Goal: Transaction & Acquisition: Purchase product/service

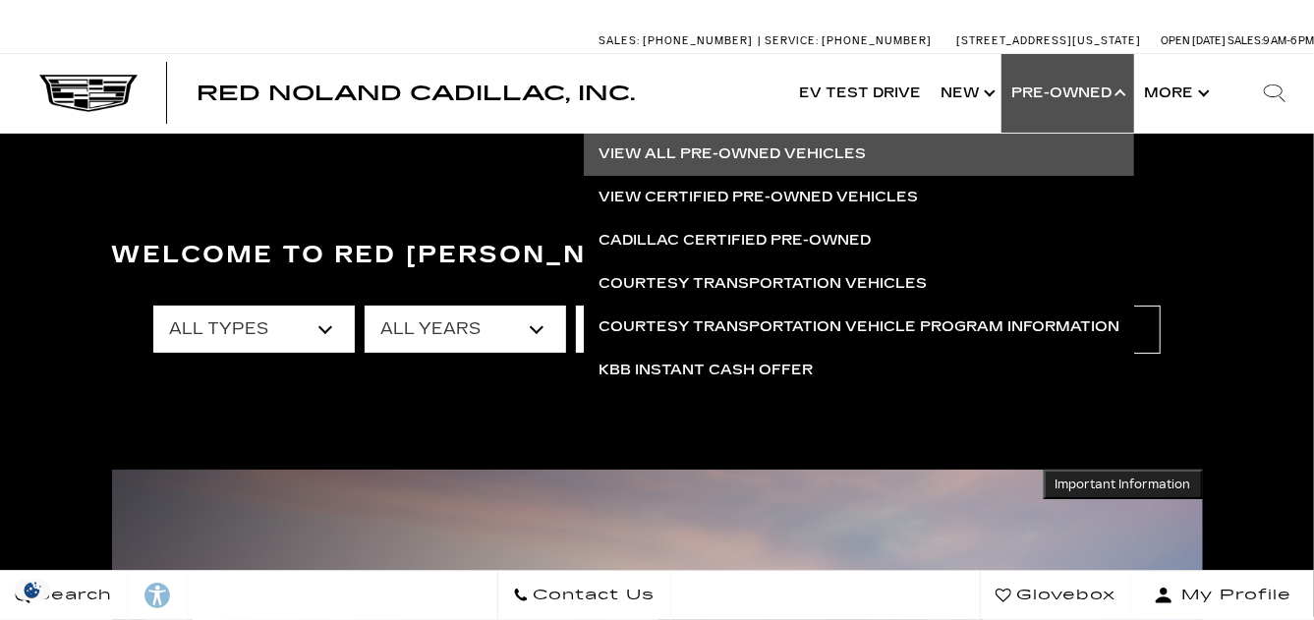
click at [757, 150] on link "View All Pre-Owned Vehicles" at bounding box center [859, 154] width 550 height 43
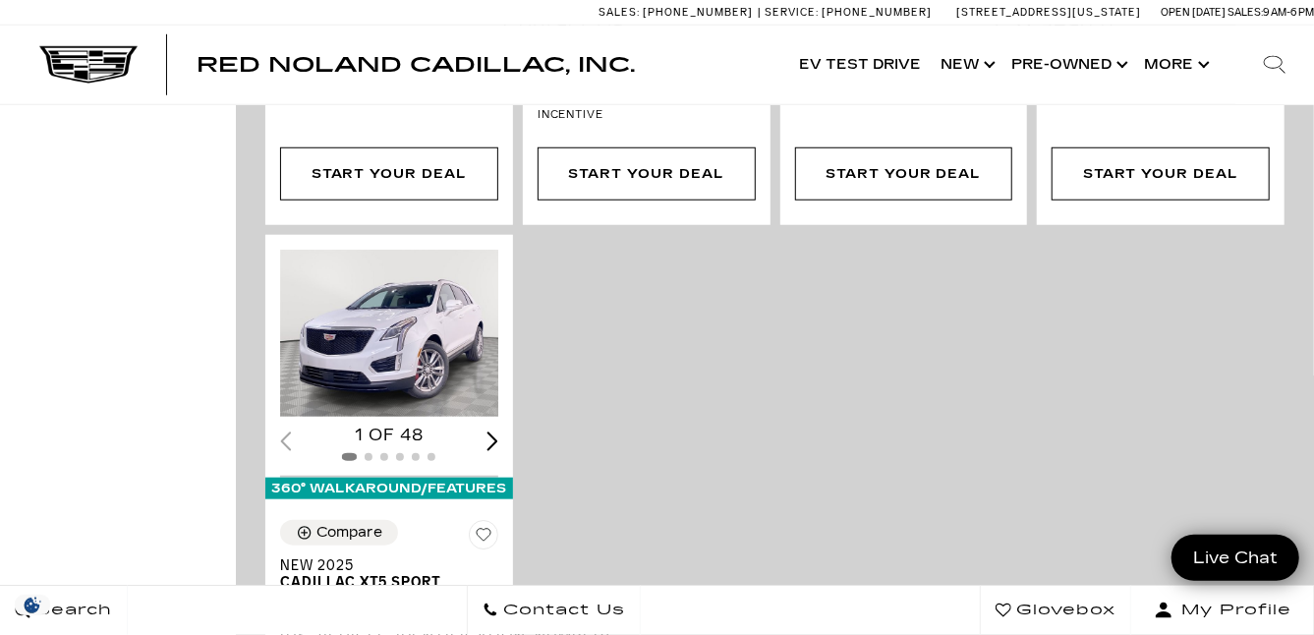
scroll to position [5011, 0]
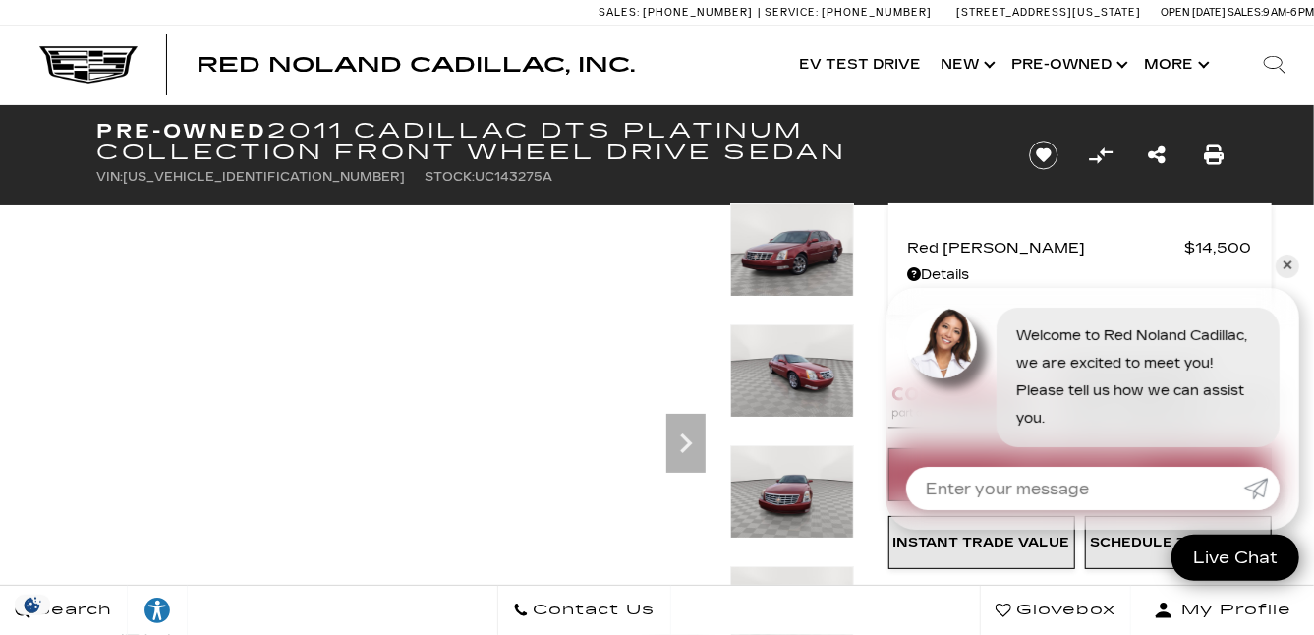
scroll to position [97, 0]
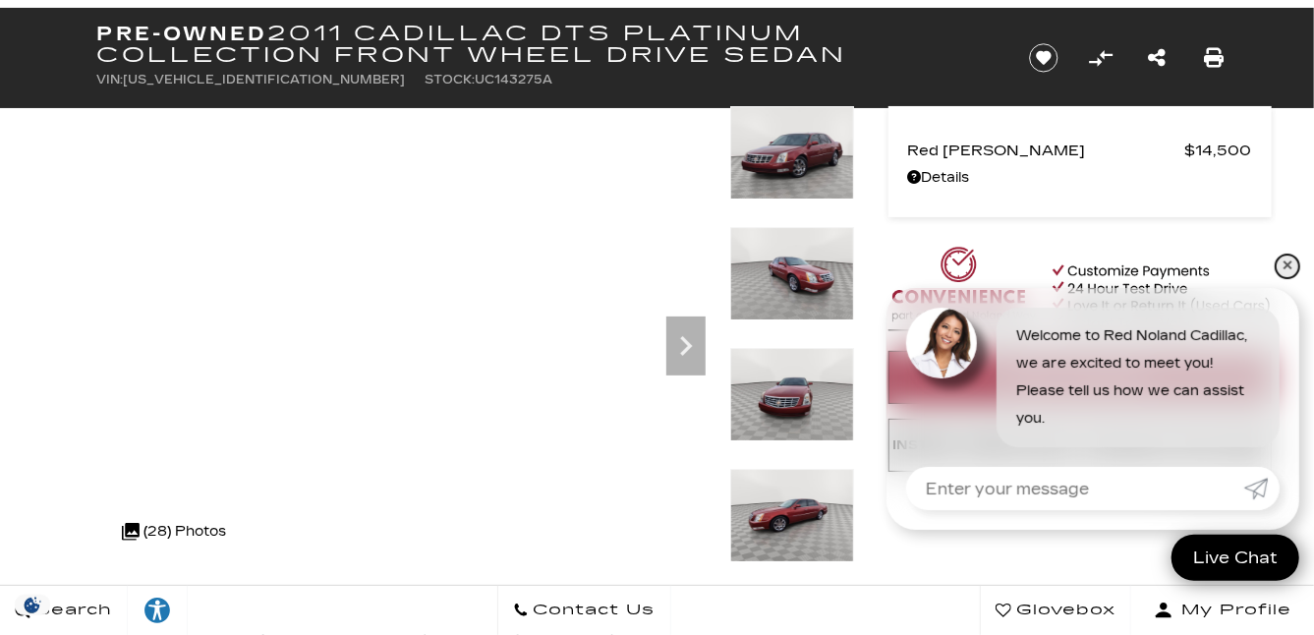
drag, startPoint x: 1286, startPoint y: 267, endPoint x: 1231, endPoint y: 268, distance: 55.0
click at [1286, 267] on link "✕" at bounding box center [1287, 266] width 24 height 24
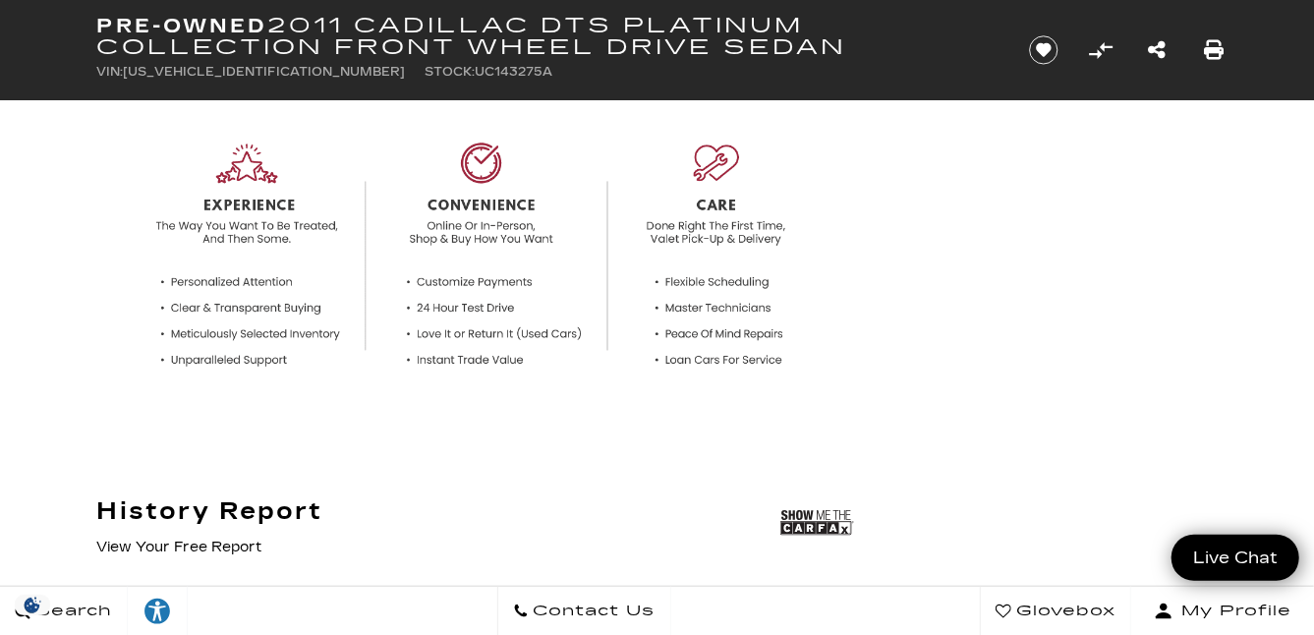
scroll to position [982, 0]
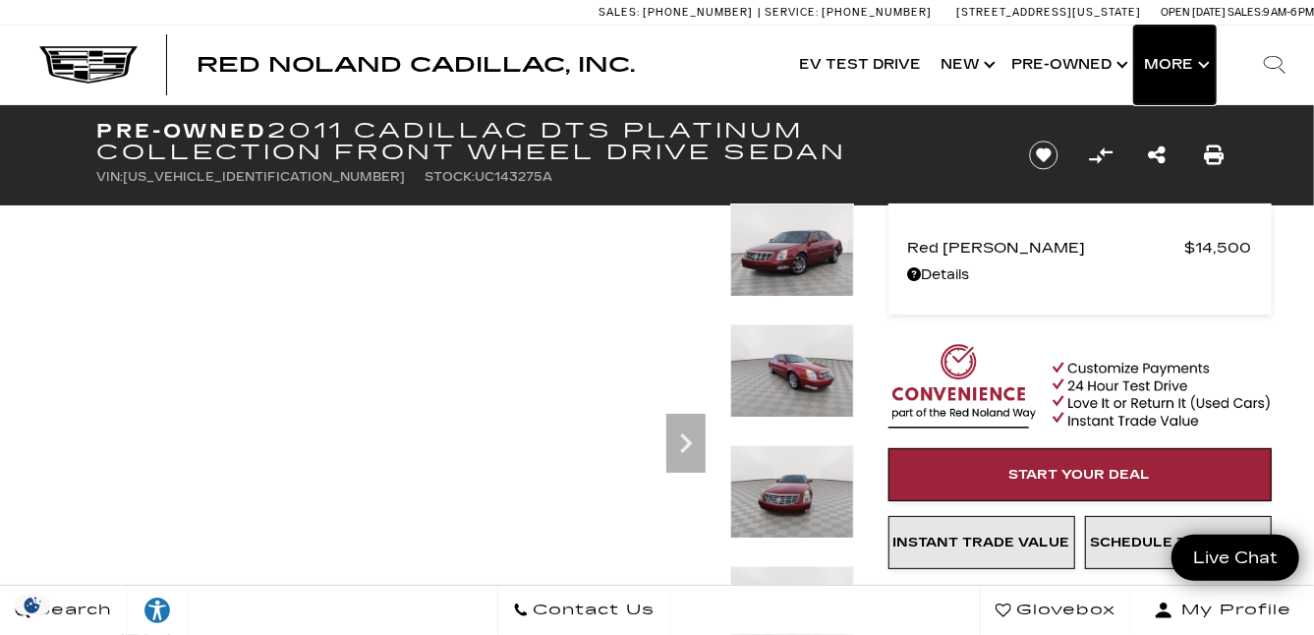
click at [1184, 69] on button "Show More" at bounding box center [1175, 65] width 82 height 79
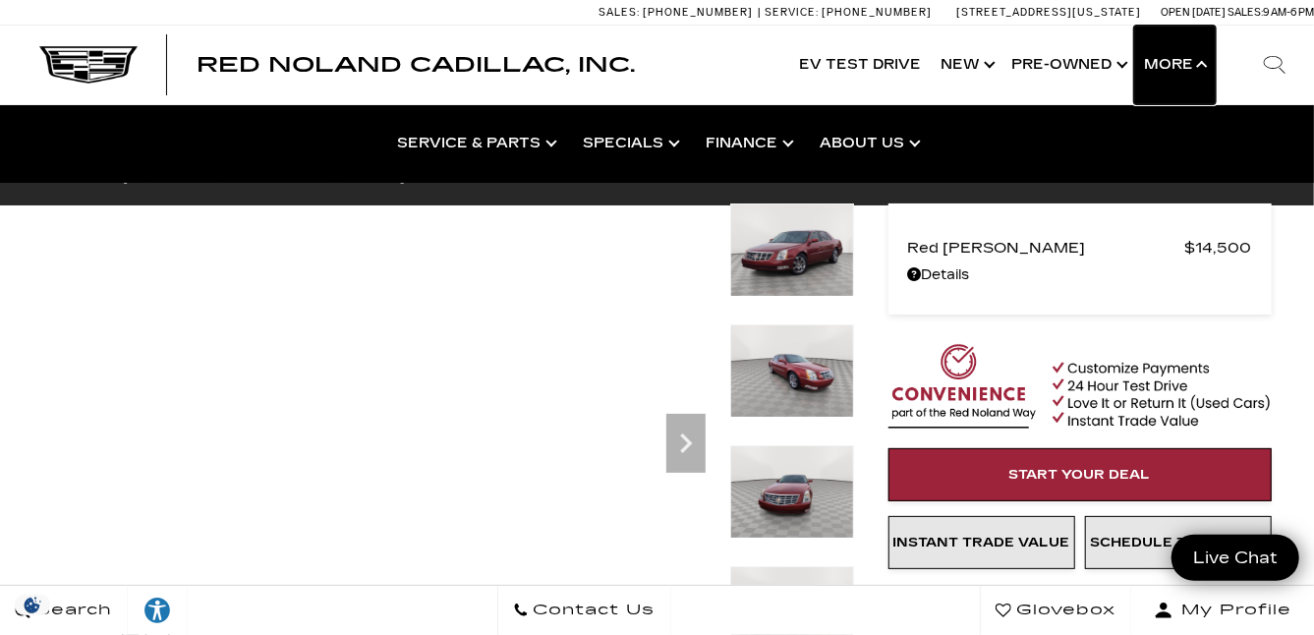
click at [1184, 69] on button "Show More" at bounding box center [1175, 65] width 82 height 79
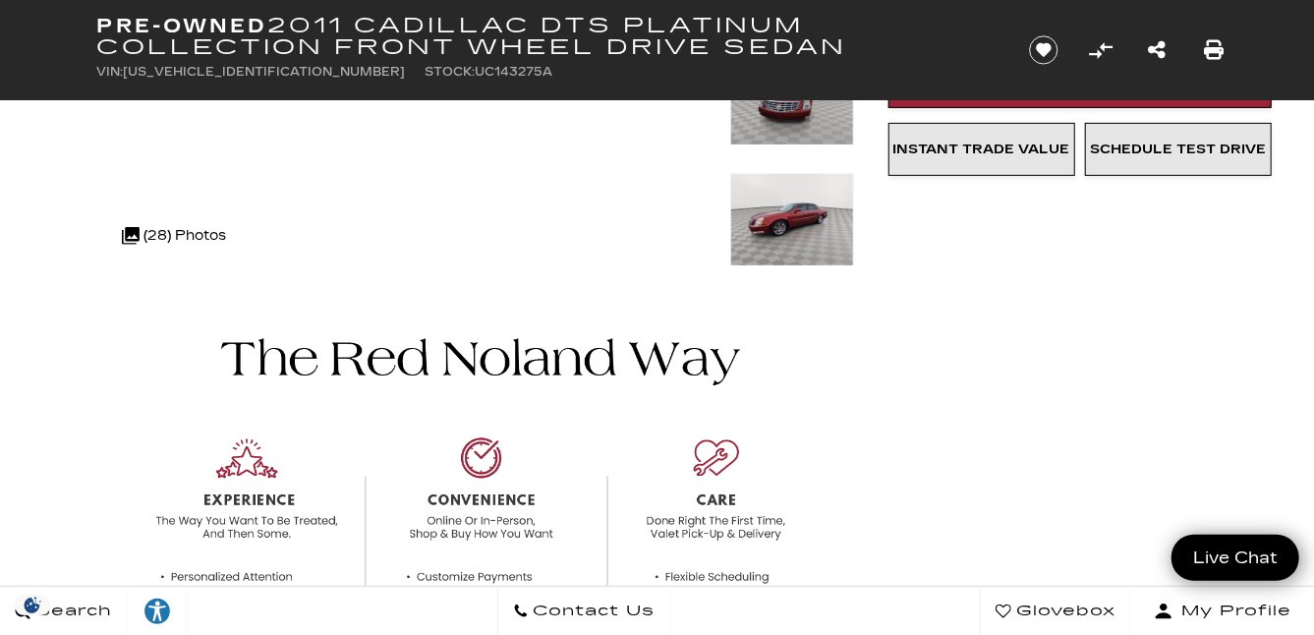
scroll to position [589, 0]
